Goal: Transaction & Acquisition: Download file/media

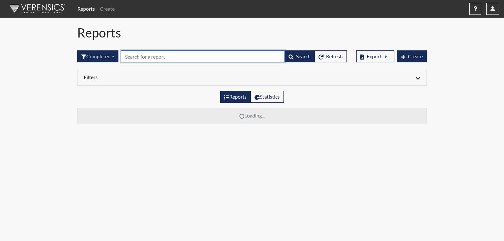
click at [164, 55] on input "text" at bounding box center [203, 56] width 164 height 12
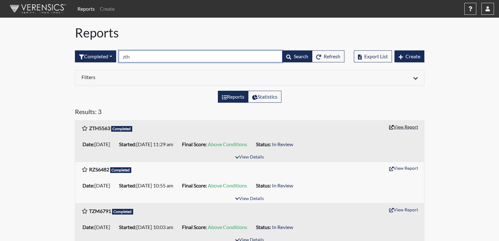
type input "zth"
click at [402, 127] on button "View Report" at bounding box center [403, 127] width 35 height 10
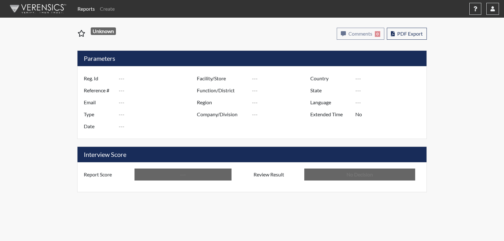
type input "ZTH5563"
type input "48864"
type input "---"
type input "Corrections Pre-Employment"
type input "[DATE]"
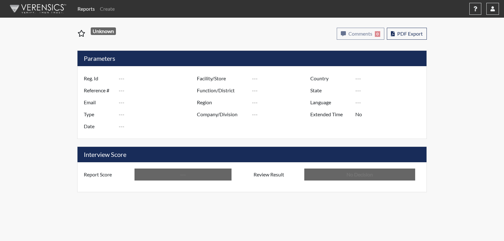
type input "Emanuel PDC"
type input "[GEOGRAPHIC_DATA]"
type input "[US_STATE]"
type input "English"
type input "Above Conditions"
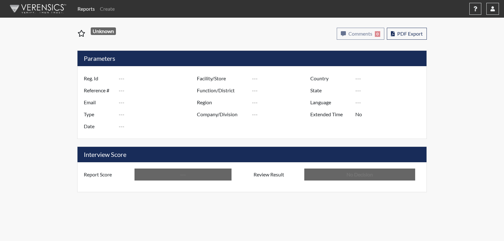
type input "In Review"
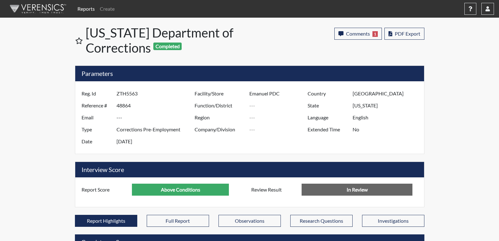
scroll to position [105, 262]
drag, startPoint x: 398, startPoint y: 34, endPoint x: 394, endPoint y: 55, distance: 21.0
click at [398, 33] on span "PDF Export" at bounding box center [408, 34] width 26 height 6
